Goal: Task Accomplishment & Management: Complete application form

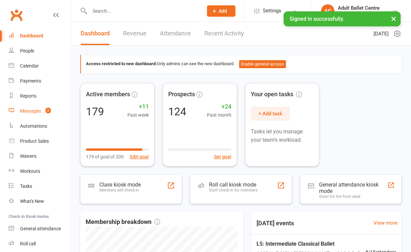
click at [50, 104] on link "Messages 2" at bounding box center [40, 111] width 62 height 15
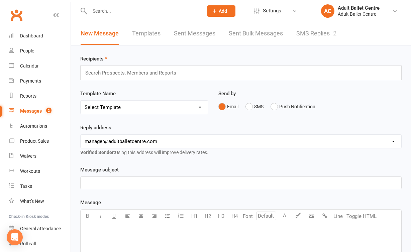
click at [306, 34] on link "SMS Replies 2" at bounding box center [316, 33] width 40 height 23
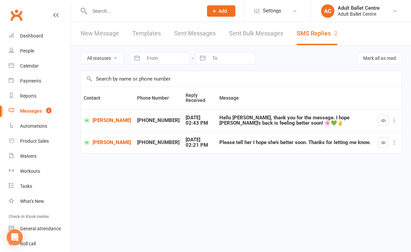
click at [21, 0] on react-component at bounding box center [99, 11] width 198 height 22
click at [40, 62] on link "Calendar" at bounding box center [40, 66] width 62 height 15
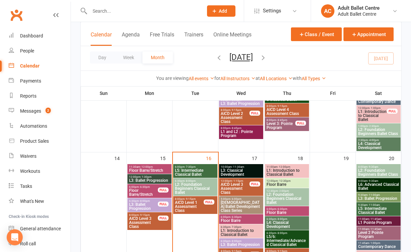
scroll to position [295, 0]
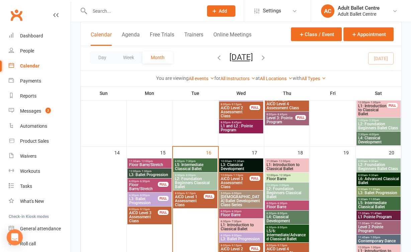
click at [204, 165] on span "L5: Intermediate Classical Ballet" at bounding box center [195, 167] width 41 height 8
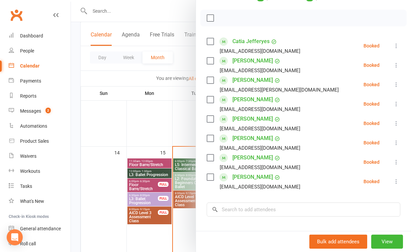
scroll to position [86, 0]
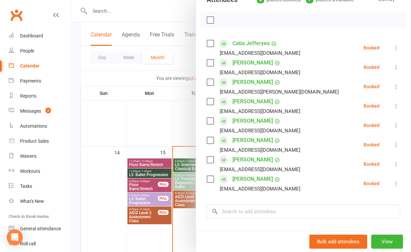
click at [167, 111] on div at bounding box center [241, 126] width 340 height 252
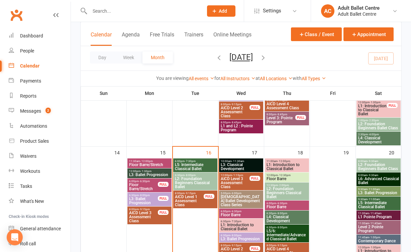
click at [187, 181] on span "L2: Foundation Beginners Classical Ballet" at bounding box center [195, 183] width 41 height 12
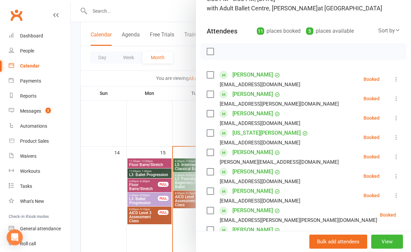
scroll to position [39, 0]
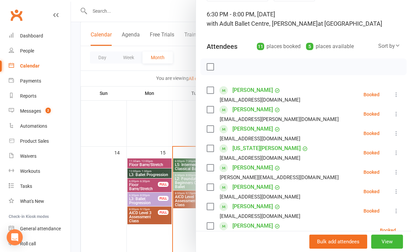
click at [188, 130] on div at bounding box center [241, 126] width 340 height 252
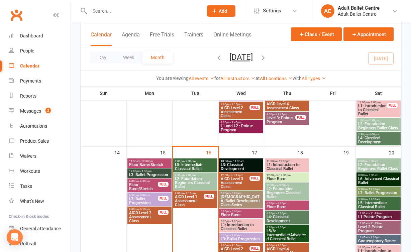
click at [229, 168] on span "L3: Classical Development" at bounding box center [240, 167] width 41 height 8
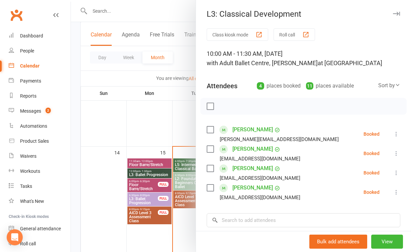
click at [187, 128] on div at bounding box center [241, 126] width 340 height 252
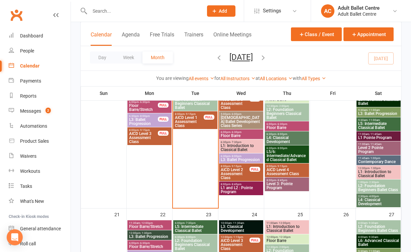
scroll to position [377, 0]
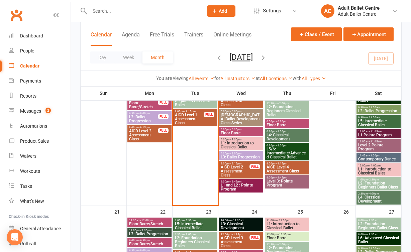
click at [234, 141] on span "L1: Introduction to Classical Ballet" at bounding box center [240, 145] width 41 height 8
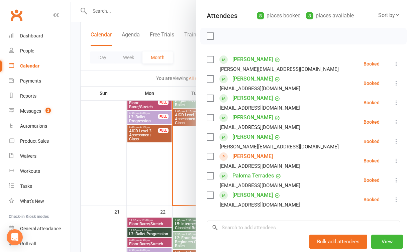
scroll to position [72, 0]
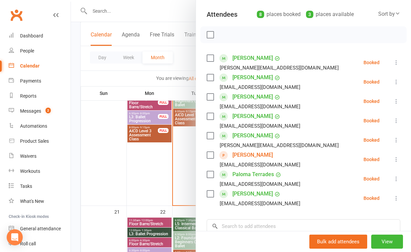
click at [189, 164] on div at bounding box center [241, 126] width 340 height 252
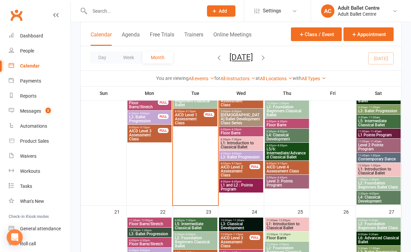
click at [241, 187] on span "L1 and L2 : Pointe Program" at bounding box center [240, 187] width 41 height 8
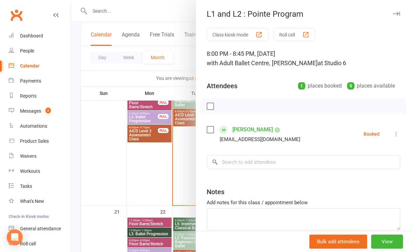
click at [182, 179] on div at bounding box center [241, 126] width 340 height 252
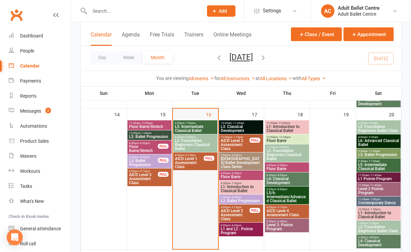
scroll to position [325, 0]
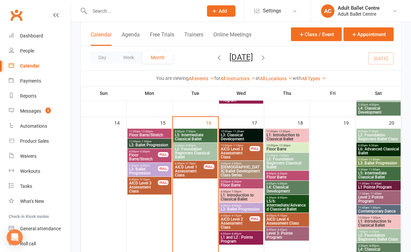
click at [279, 167] on span "L2: Foundation Beginners Classical Ballet" at bounding box center [286, 163] width 41 height 12
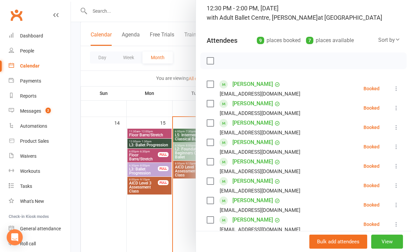
scroll to position [49, 0]
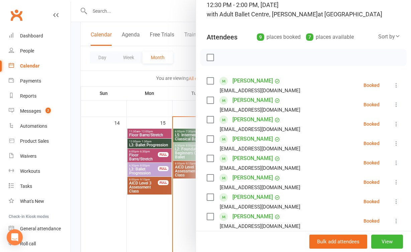
click at [166, 205] on div at bounding box center [241, 126] width 340 height 252
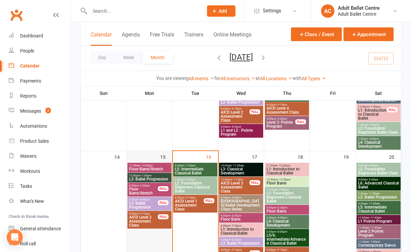
scroll to position [290, 0]
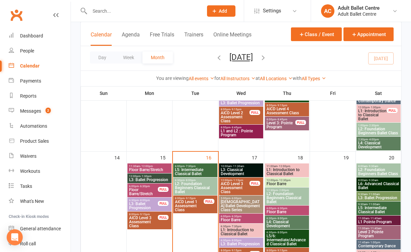
click at [189, 171] on span "L5: Intermediate Classical Ballet" at bounding box center [195, 172] width 41 height 8
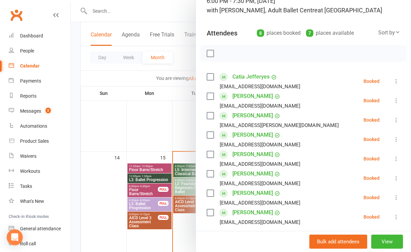
scroll to position [47, 0]
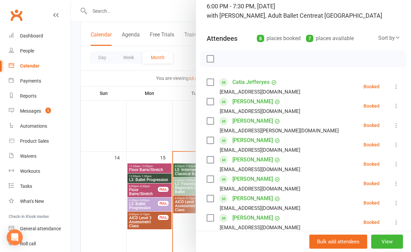
click at [184, 140] on div at bounding box center [241, 126] width 340 height 252
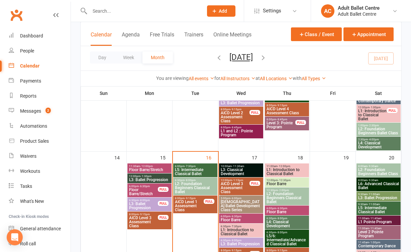
click at [237, 168] on span "L3: Classical Development" at bounding box center [240, 172] width 41 height 8
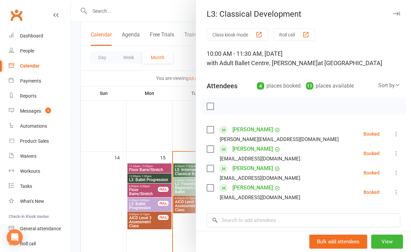
click at [173, 137] on div at bounding box center [241, 126] width 340 height 252
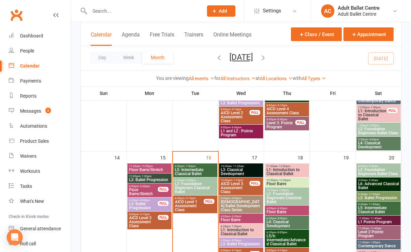
click at [178, 170] on span "L5: Intermediate Classical Ballet" at bounding box center [195, 172] width 41 height 8
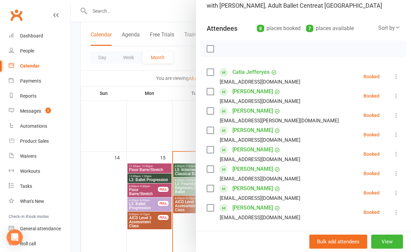
scroll to position [71, 0]
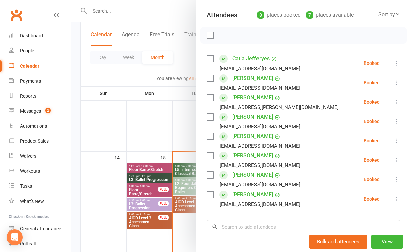
click at [178, 138] on div at bounding box center [241, 126] width 340 height 252
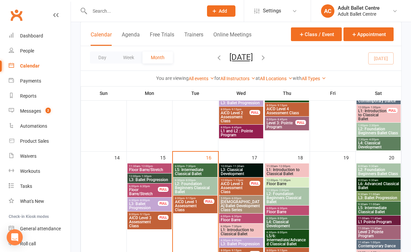
click at [185, 190] on span "L2: Foundation Beginners Classical Ballet" at bounding box center [195, 188] width 41 height 12
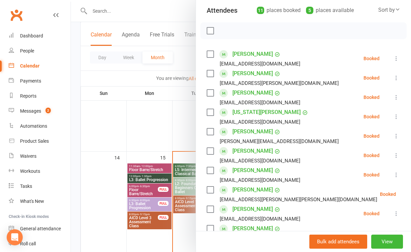
scroll to position [121, 0]
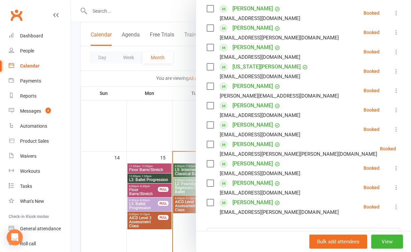
click at [198, 130] on div "Class kiosk mode Roll call 6:30 PM - 8:00 PM, [DATE] with Adult Ballet Centre, …" at bounding box center [303, 121] width 215 height 429
click at [151, 96] on div at bounding box center [241, 126] width 340 height 252
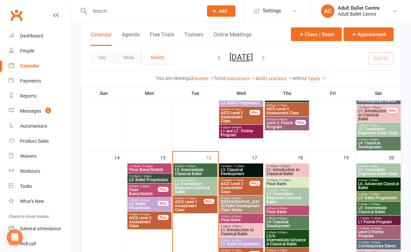
click at [193, 164] on div "6:00pm - 7:30pm L5: Intermediate Classical Ballet" at bounding box center [195, 171] width 44 height 14
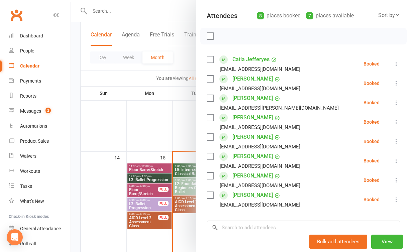
scroll to position [70, 0]
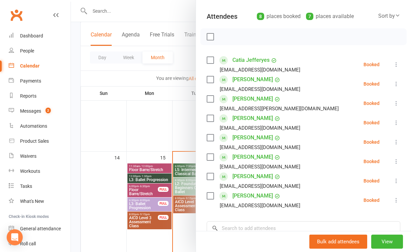
click at [171, 120] on div at bounding box center [241, 126] width 340 height 252
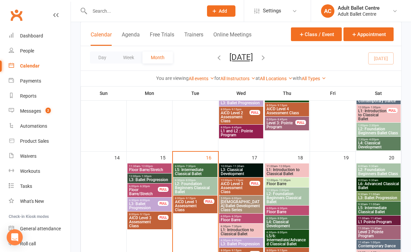
scroll to position [316, 0]
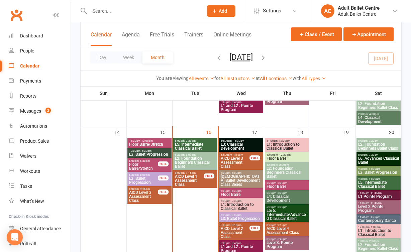
click at [242, 217] on span "L3: Ballet Progression" at bounding box center [240, 219] width 41 height 4
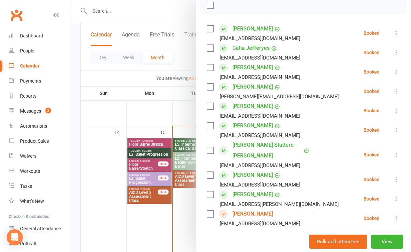
scroll to position [111, 0]
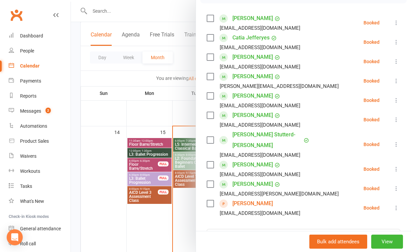
click at [173, 237] on div at bounding box center [241, 126] width 340 height 252
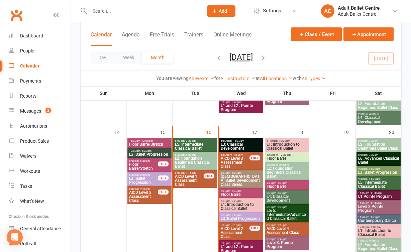
click at [278, 200] on span "L4: Classical Development" at bounding box center [286, 199] width 41 height 8
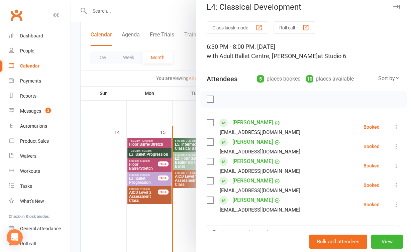
scroll to position [11, 0]
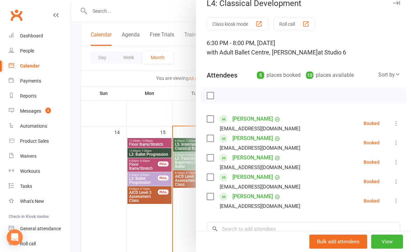
click at [189, 221] on div at bounding box center [241, 126] width 340 height 252
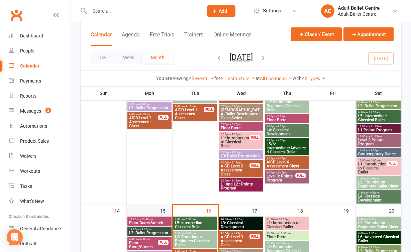
scroll to position [258, 0]
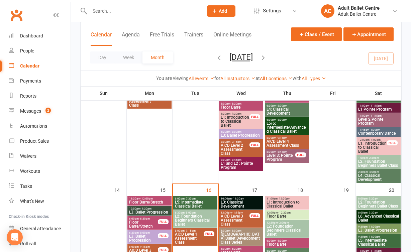
click at [193, 202] on span "L5: Intermediate Classical Ballet" at bounding box center [195, 204] width 41 height 8
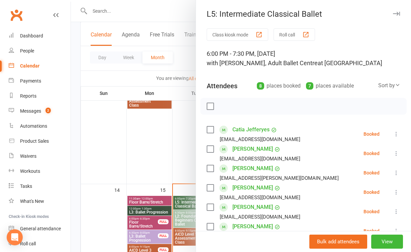
click at [173, 177] on div at bounding box center [241, 126] width 340 height 252
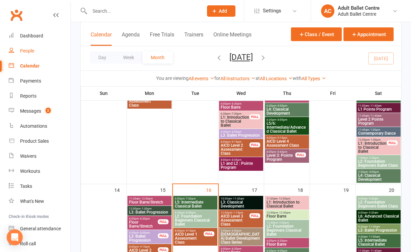
click at [33, 48] on link "People" at bounding box center [40, 50] width 62 height 15
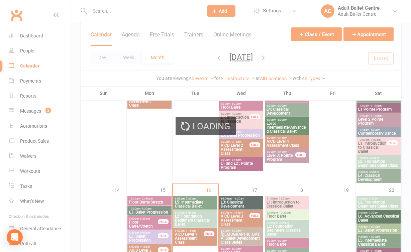
select select "100"
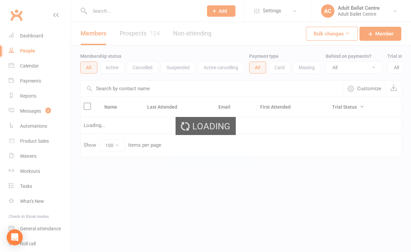
click at [137, 33] on link "Prospects 124" at bounding box center [140, 33] width 40 height 23
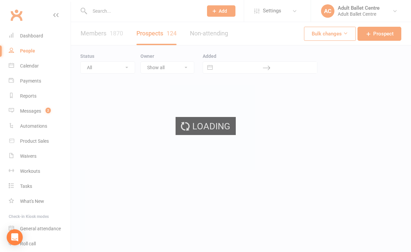
select select "100"
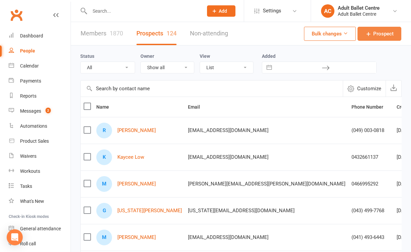
click at [369, 31] on icon at bounding box center [368, 33] width 7 height 7
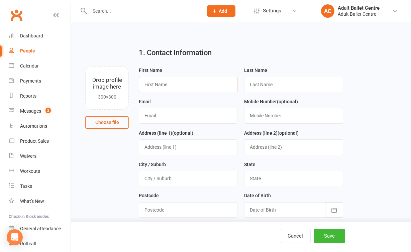
paste input "[PERSON_NAME]"
type input "[PERSON_NAME]"
paste input "[PERSON_NAME]"
type input "[PERSON_NAME]"
paste input "[EMAIL_ADDRESS][DOMAIN_NAME]"
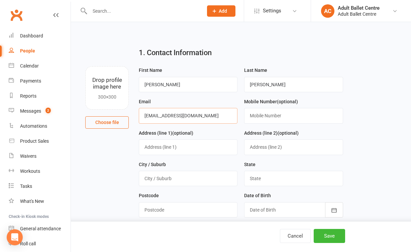
type input "[EMAIL_ADDRESS][DOMAIN_NAME]"
paste input "(045) 674-8070"
type input "(045) 674-8070"
paste input "88 Ambassador Circuit"
type input "88 Ambassador Circuit"
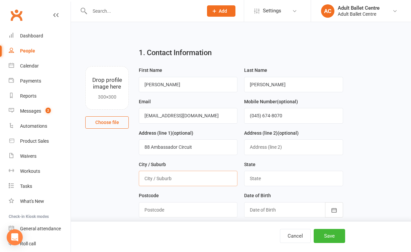
paste input "Cranbourne South"
type input "Cranbourne South"
type input "VIC"
paste input "3977"
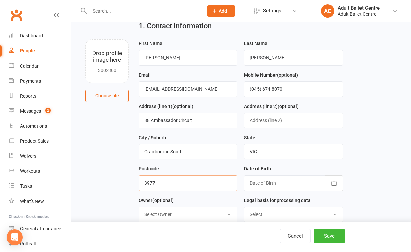
scroll to position [39, 0]
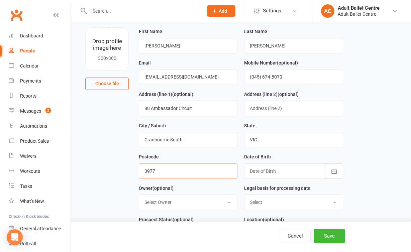
type input "3977"
click at [322, 169] on div at bounding box center [293, 171] width 99 height 15
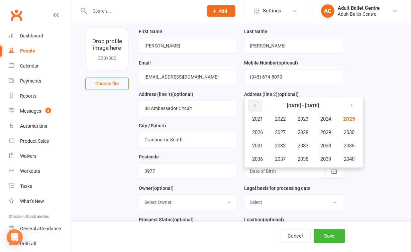
click at [257, 107] on icon "button" at bounding box center [254, 105] width 5 height 5
click at [302, 134] on span "2008" at bounding box center [303, 132] width 11 height 6
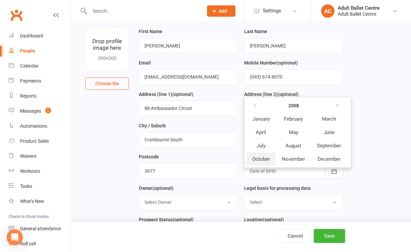
click at [270, 158] on span "October" at bounding box center [261, 159] width 18 height 6
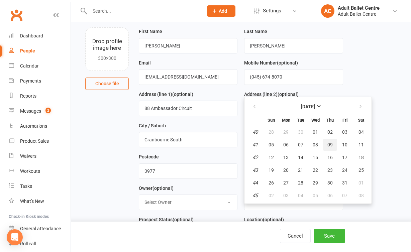
click at [332, 144] on span "09" at bounding box center [329, 144] width 5 height 5
type input "[DATE]"
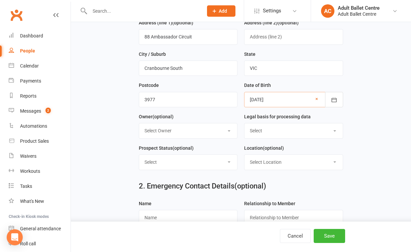
scroll to position [112, 0]
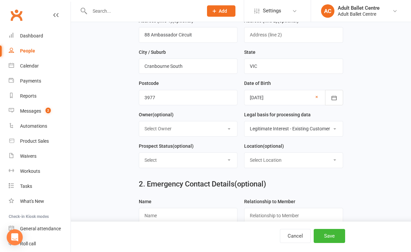
select select "Consent provided by contact"
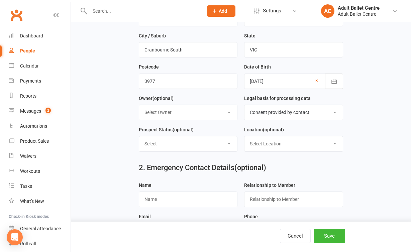
scroll to position [128, 0]
click at [212, 129] on div "Prospect Status (optional) Select Booked for Triall Class L1 Booked fo Trial Cl…" at bounding box center [188, 139] width 99 height 26
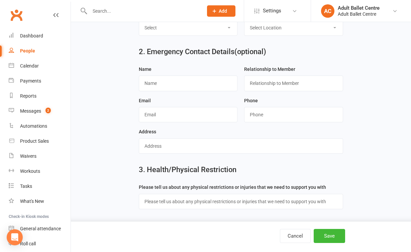
scroll to position [341, 0]
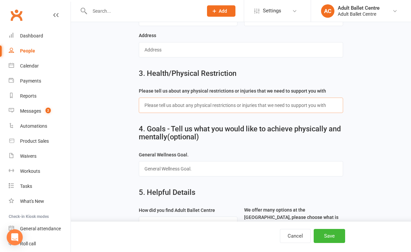
click at [225, 101] on input "text" at bounding box center [241, 105] width 204 height 15
paste input "No, I don't have any injuries"
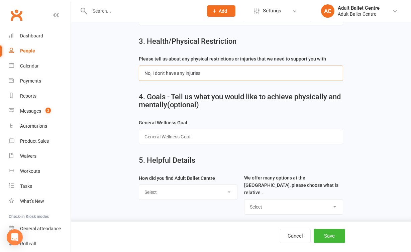
scroll to position [373, 0]
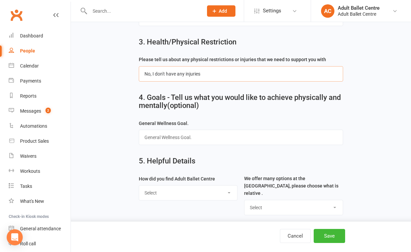
type input "No, I don't have any injuries"
click at [206, 179] on div "How did you find Adult Ballet Centre Select Google Social Media Refereed by a f…" at bounding box center [188, 188] width 99 height 26
select select "Other"
select select "Ballet Classes"
click at [322, 231] on button "Save" at bounding box center [329, 236] width 31 height 14
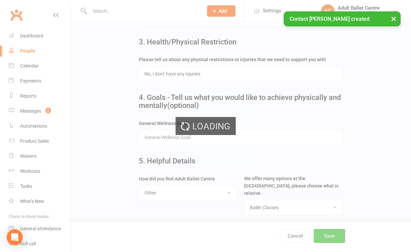
scroll to position [0, 0]
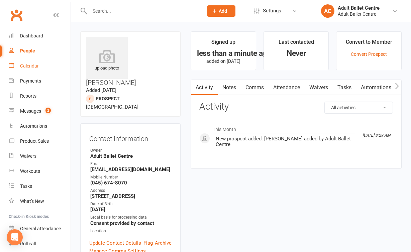
click at [33, 69] on link "Calendar" at bounding box center [40, 66] width 62 height 15
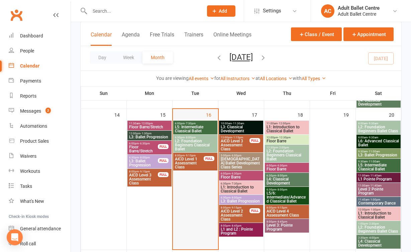
scroll to position [333, 0]
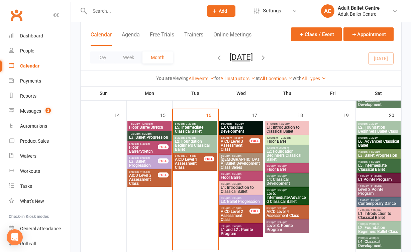
click at [368, 167] on span "L5: Intermediate Classical Ballet" at bounding box center [378, 168] width 41 height 8
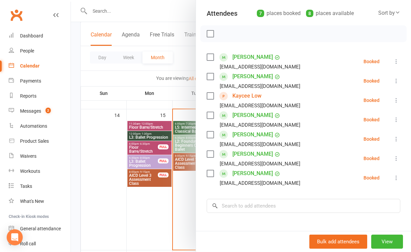
scroll to position [74, 0]
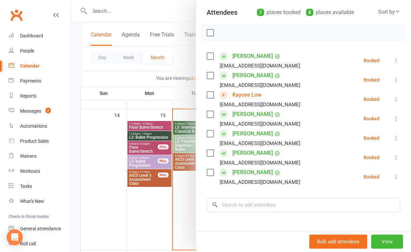
click at [193, 194] on div at bounding box center [241, 126] width 340 height 252
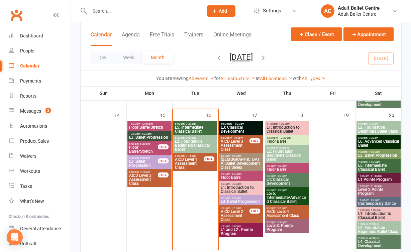
click at [231, 130] on span "L3: Classical Development" at bounding box center [240, 129] width 41 height 8
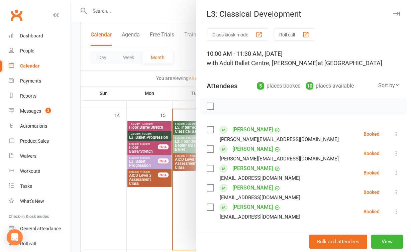
click at [179, 202] on div at bounding box center [241, 126] width 340 height 252
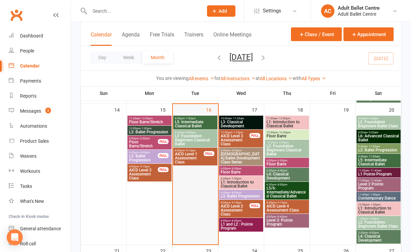
scroll to position [340, 0]
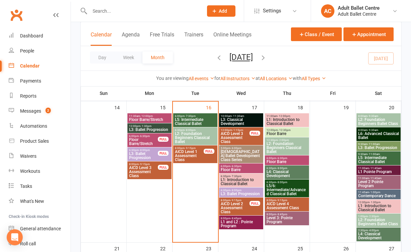
click at [244, 122] on span "L3: Classical Development" at bounding box center [240, 122] width 41 height 8
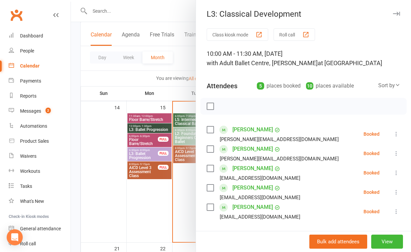
click at [185, 178] on div at bounding box center [241, 126] width 340 height 252
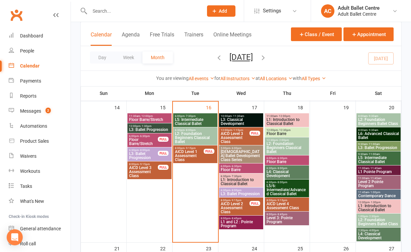
click at [235, 117] on span "- 11:30am" at bounding box center [238, 116] width 12 height 3
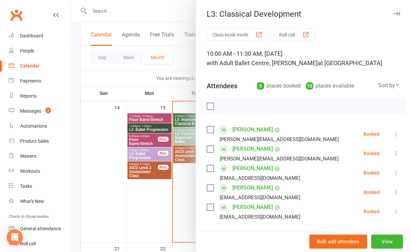
click at [181, 225] on div at bounding box center [241, 126] width 340 height 252
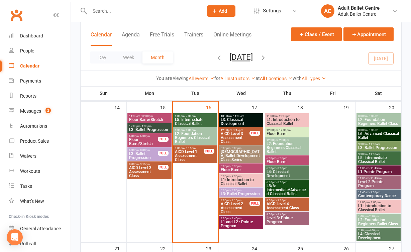
click at [235, 121] on span "L3: Classical Development" at bounding box center [240, 122] width 41 height 8
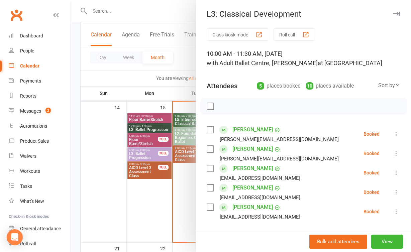
click at [185, 206] on div at bounding box center [241, 126] width 340 height 252
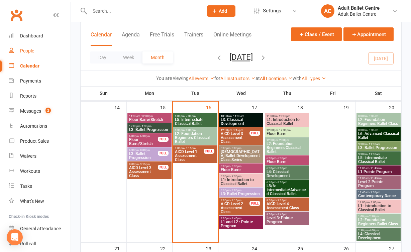
click at [35, 47] on link "People" at bounding box center [40, 50] width 62 height 15
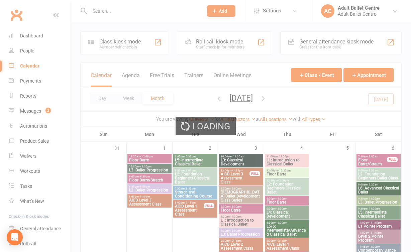
select select "100"
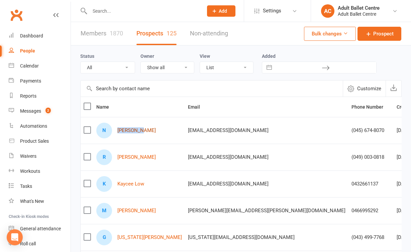
drag, startPoint x: 150, startPoint y: 129, endPoint x: 119, endPoint y: 131, distance: 31.5
click at [119, 131] on div "N [PERSON_NAME]" at bounding box center [139, 131] width 86 height 16
copy link "[PERSON_NAME]"
drag, startPoint x: 144, startPoint y: 156, endPoint x: 116, endPoint y: 158, distance: 28.1
click at [116, 158] on div "R [PERSON_NAME]" at bounding box center [139, 157] width 86 height 16
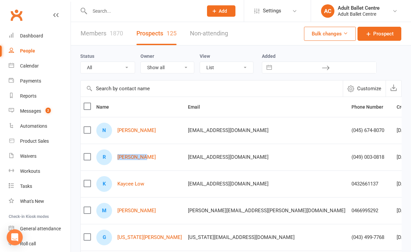
copy link "[PERSON_NAME]"
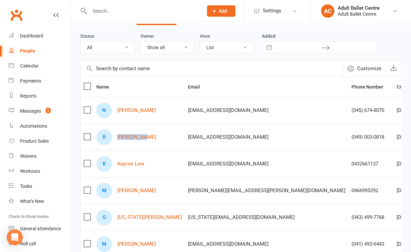
scroll to position [20, 0]
drag, startPoint x: 154, startPoint y: 169, endPoint x: 118, endPoint y: 163, distance: 36.6
click at [118, 163] on div "K Kaycee Low" at bounding box center [139, 164] width 86 height 16
copy link "Kaycee Low"
drag, startPoint x: 156, startPoint y: 192, endPoint x: 118, endPoint y: 190, distance: 37.5
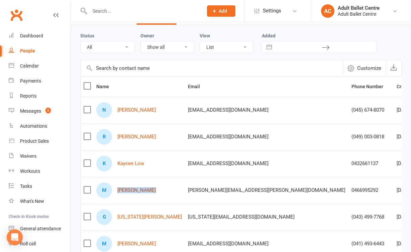
click at [118, 190] on div "M [PERSON_NAME]" at bounding box center [139, 191] width 86 height 16
copy link "[PERSON_NAME]"
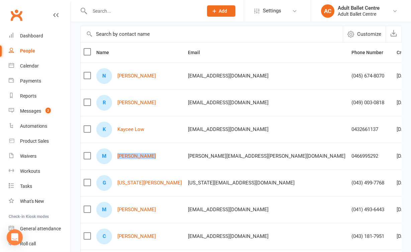
scroll to position [67, 0]
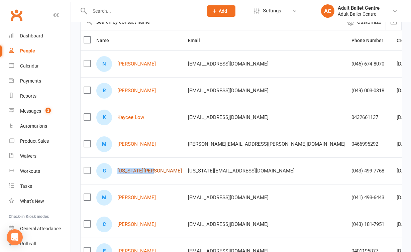
drag, startPoint x: 156, startPoint y: 175, endPoint x: 117, endPoint y: 170, distance: 39.0
click at [117, 170] on div "[PERSON_NAME][US_STATE]" at bounding box center [139, 171] width 86 height 16
copy link "[US_STATE][PERSON_NAME]"
drag, startPoint x: 159, startPoint y: 197, endPoint x: 118, endPoint y: 200, distance: 40.6
click at [118, 200] on div "M [PERSON_NAME]" at bounding box center [139, 198] width 86 height 16
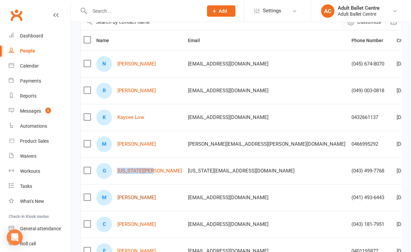
copy link "[PERSON_NAME]"
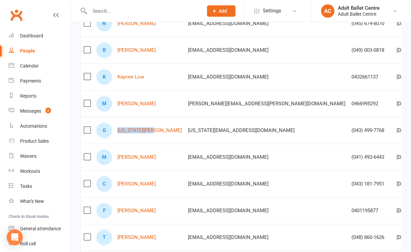
scroll to position [121, 0]
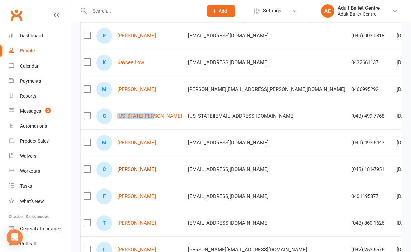
drag, startPoint x: 161, startPoint y: 173, endPoint x: 117, endPoint y: 171, distance: 43.5
click at [117, 171] on div "C [PERSON_NAME]" at bounding box center [139, 170] width 86 height 16
copy link "[PERSON_NAME]"
click at [33, 70] on link "Calendar" at bounding box center [40, 66] width 62 height 15
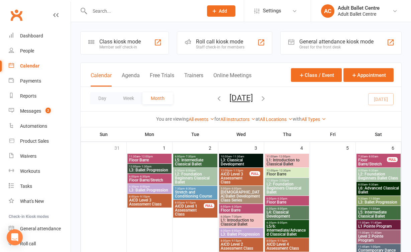
click at [134, 13] on input "text" at bounding box center [143, 10] width 111 height 9
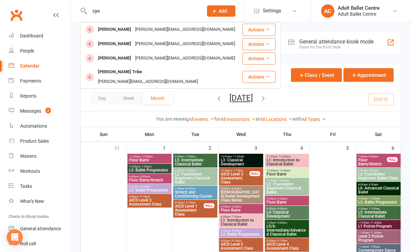
type input "can"
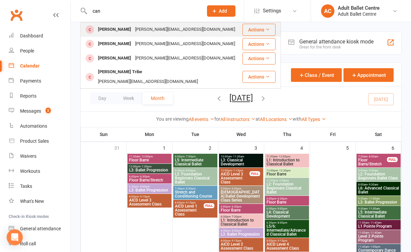
drag, startPoint x: 134, startPoint y: 13, endPoint x: 114, endPoint y: 30, distance: 26.3
click at [114, 30] on div "[PERSON_NAME]" at bounding box center [114, 30] width 37 height 10
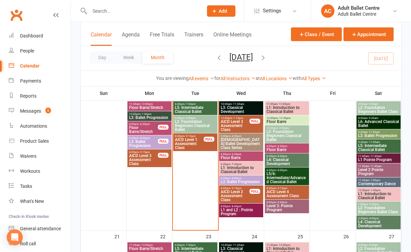
scroll to position [353, 0]
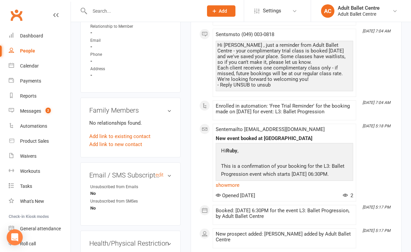
scroll to position [302, 0]
